Goal: Transaction & Acquisition: Purchase product/service

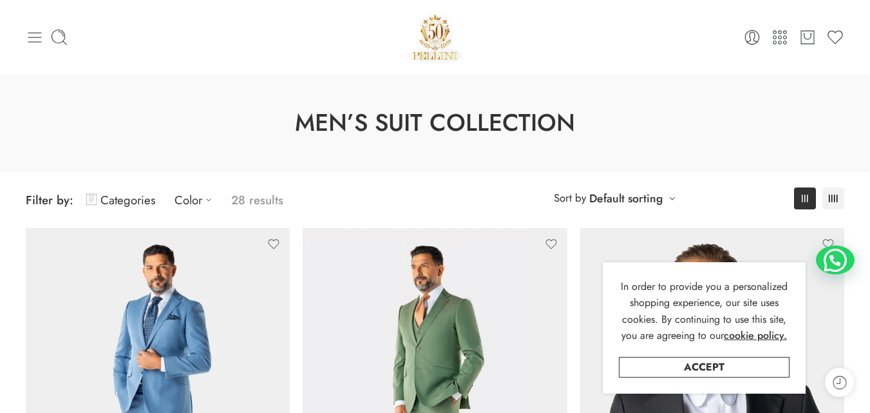
click at [33, 30] on icon at bounding box center [35, 37] width 18 height 18
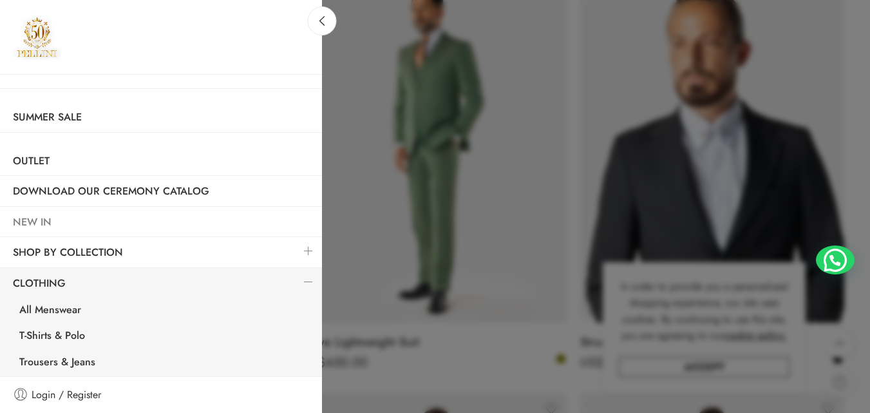
click at [74, 215] on link "NEW IN" at bounding box center [161, 222] width 322 height 30
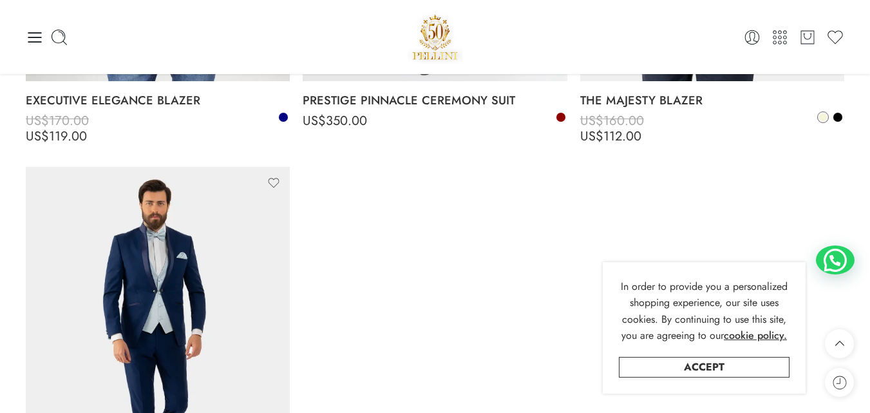
scroll to position [6958, 0]
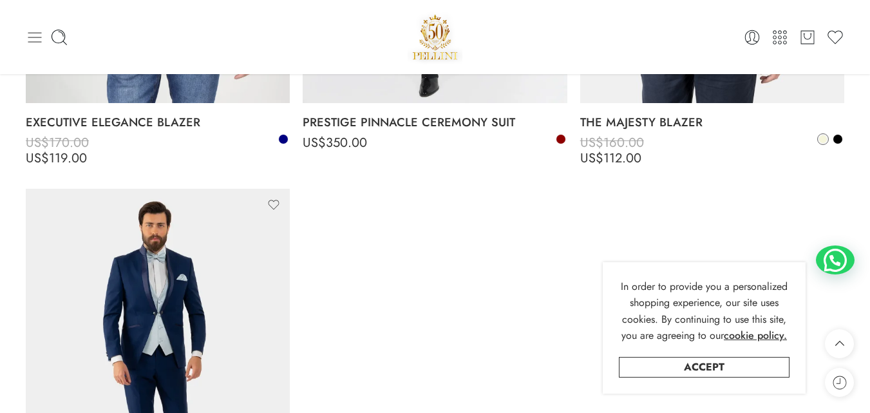
click at [30, 36] on icon at bounding box center [35, 37] width 18 height 18
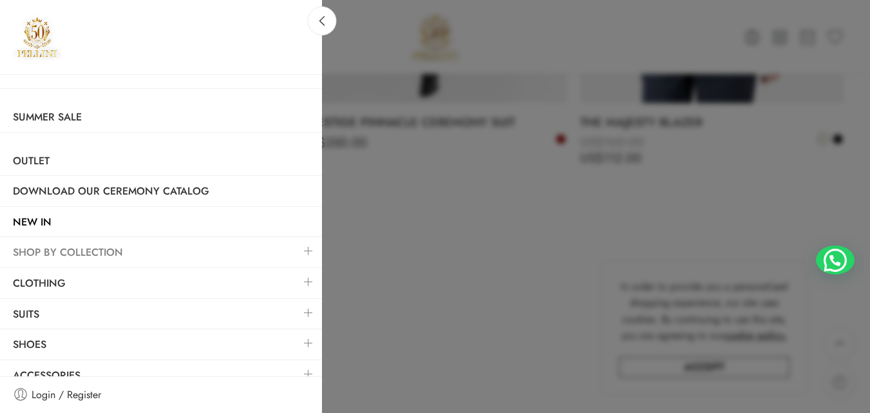
click at [62, 248] on link "SHOP BY COLLECTION" at bounding box center [161, 253] width 322 height 30
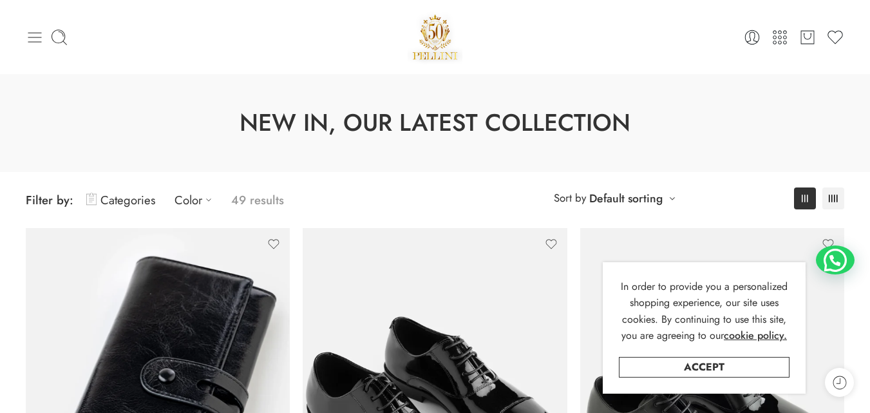
click at [26, 35] on icon at bounding box center [35, 37] width 18 height 18
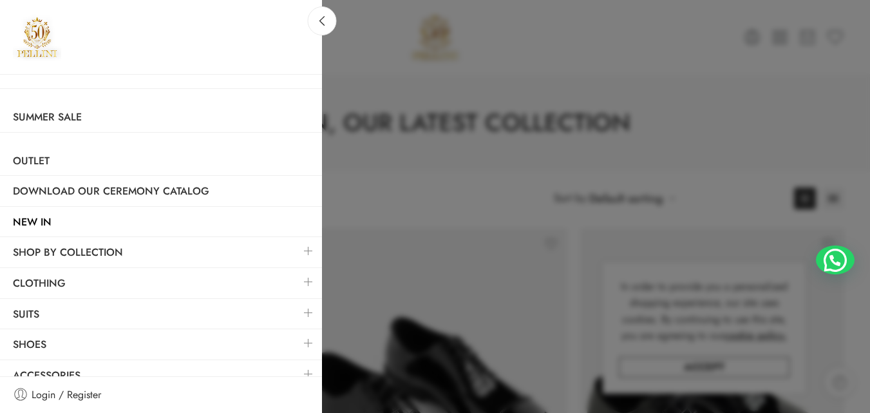
scroll to position [14, 0]
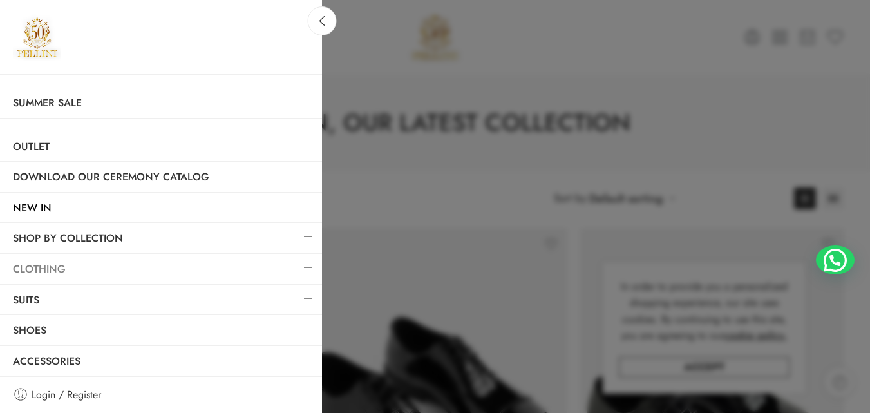
click at [234, 266] on link "Clothing" at bounding box center [161, 269] width 322 height 30
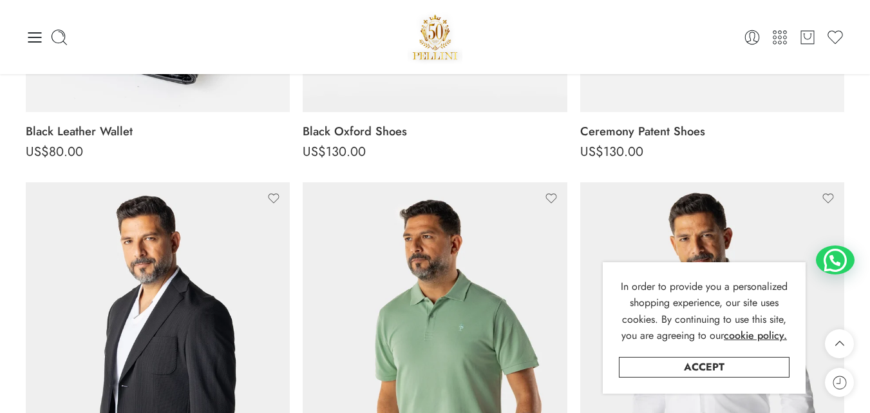
scroll to position [451, 0]
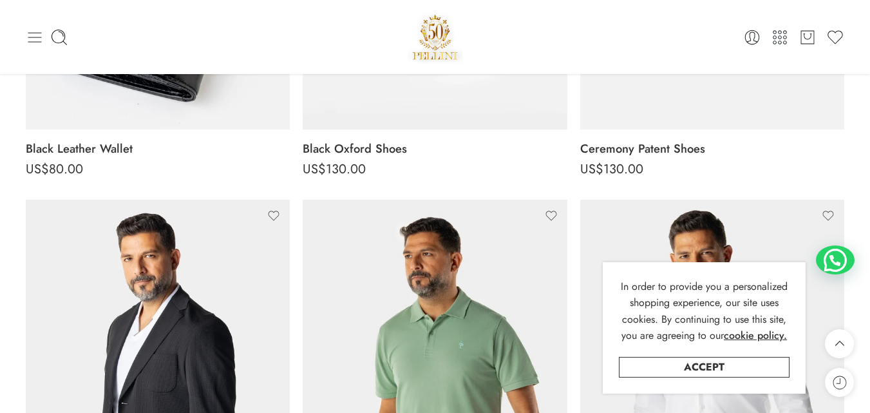
click at [27, 42] on icon at bounding box center [35, 37] width 18 height 18
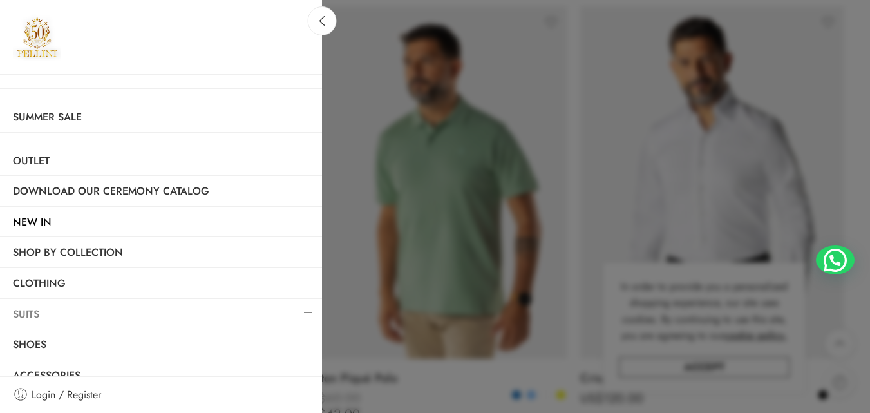
scroll to position [14, 0]
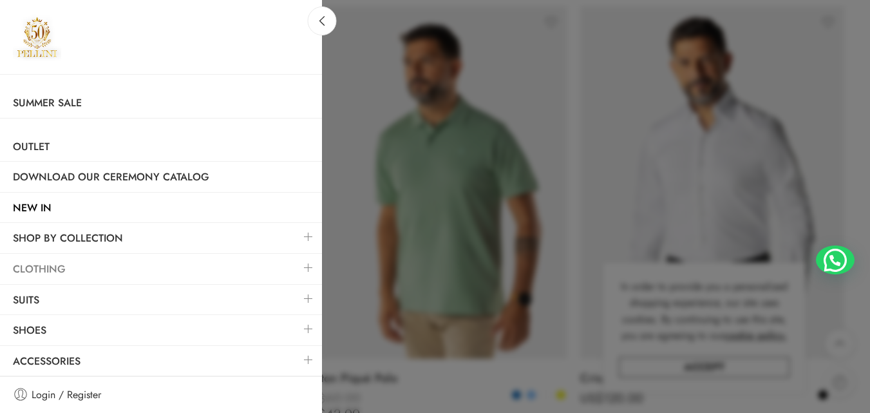
click at [195, 269] on link "Clothing" at bounding box center [161, 269] width 322 height 30
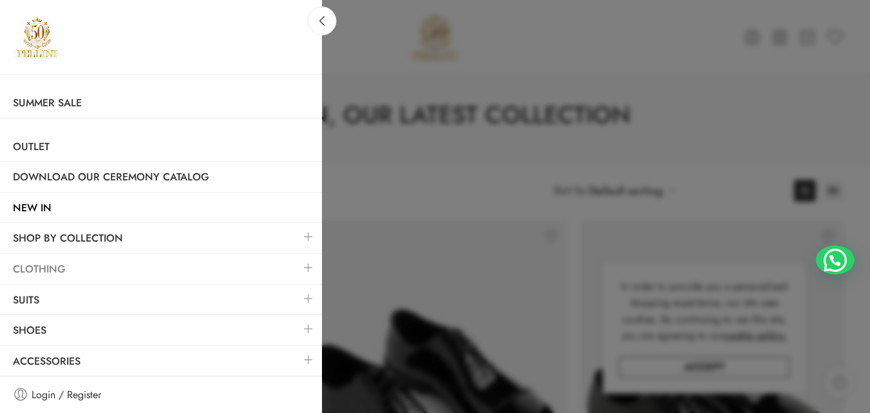
scroll to position [0, 0]
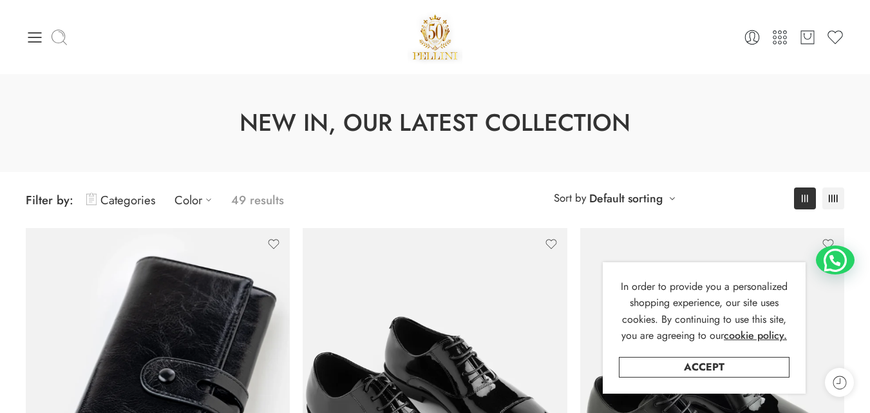
click at [55, 37] on icon at bounding box center [59, 37] width 18 height 18
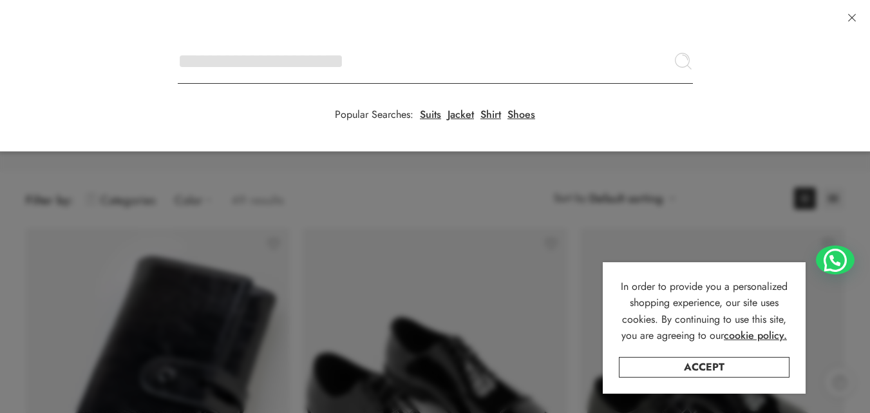
click at [178, 39] on input "Search here" at bounding box center [435, 61] width 515 height 45
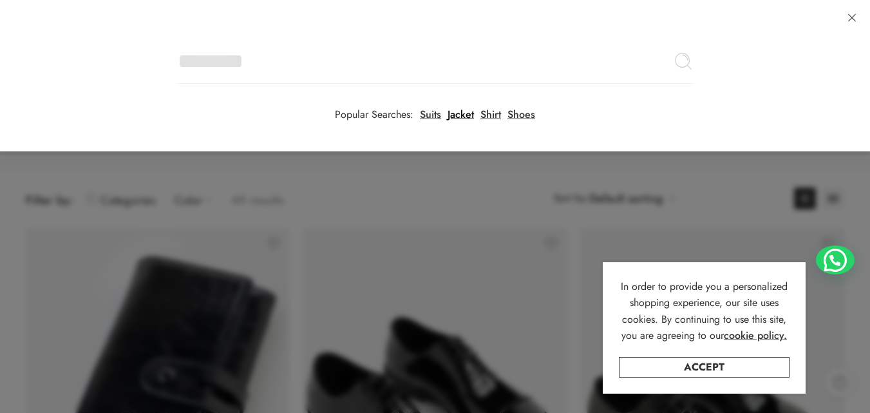
click at [456, 115] on link "Jacket" at bounding box center [461, 115] width 26 height 10
type input "******"
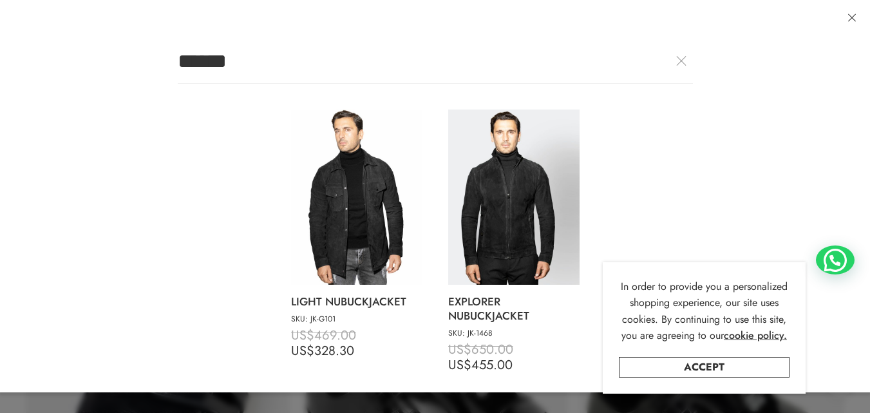
drag, startPoint x: 247, startPoint y: 66, endPoint x: 77, endPoint y: 65, distance: 170.1
click at [77, 65] on span "****** Jacket LIGHT NUBUCK JACKET SKU: JK-G101 US$ 469.00 US$ 328.30 EXPLORER N…" at bounding box center [435, 245] width 773 height 412
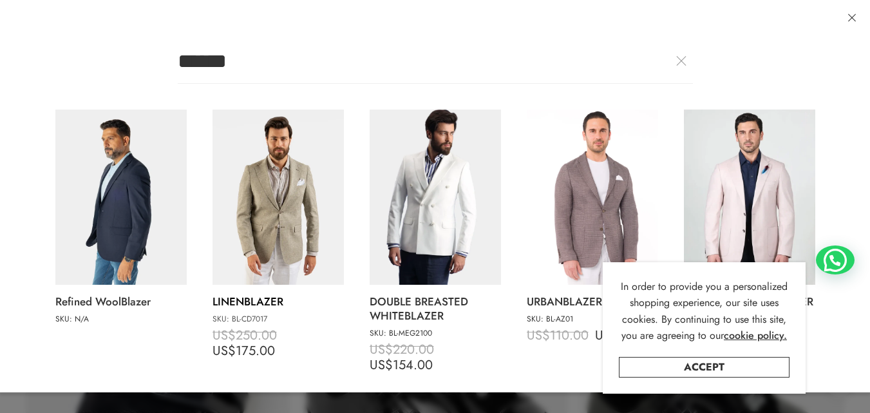
scroll to position [59, 0]
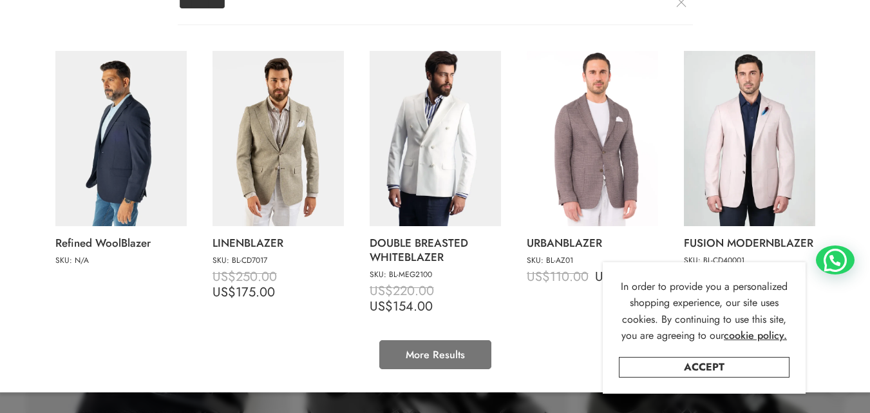
click at [415, 358] on link "More Results" at bounding box center [435, 354] width 112 height 29
type input "******"
